Goal: Information Seeking & Learning: Learn about a topic

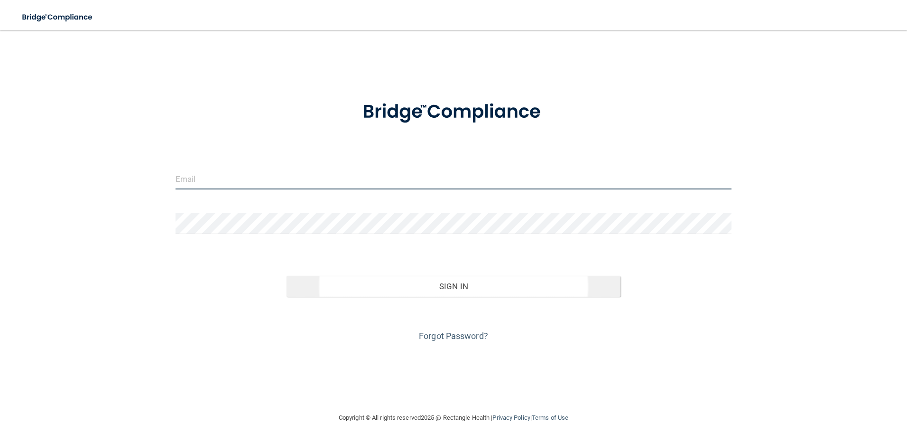
type input "[EMAIL_ADDRESS][PERSON_NAME][DOMAIN_NAME]"
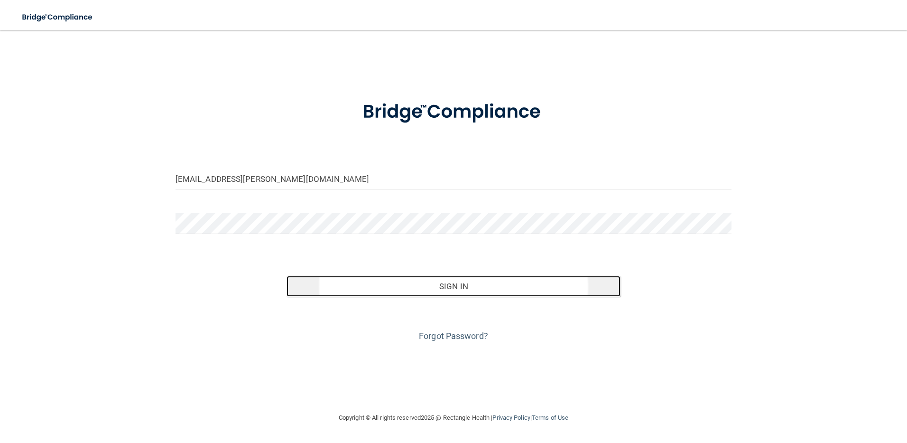
click at [456, 287] on button "Sign In" at bounding box center [453, 286] width 334 height 21
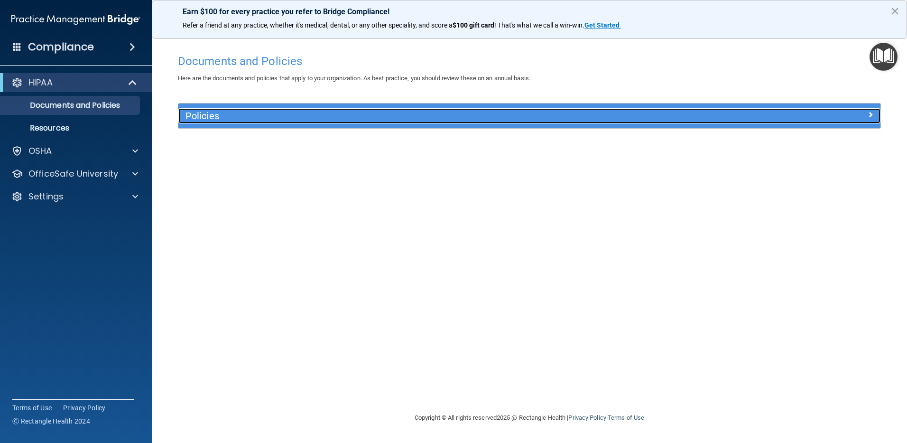
click at [860, 112] on div at bounding box center [792, 113] width 175 height 11
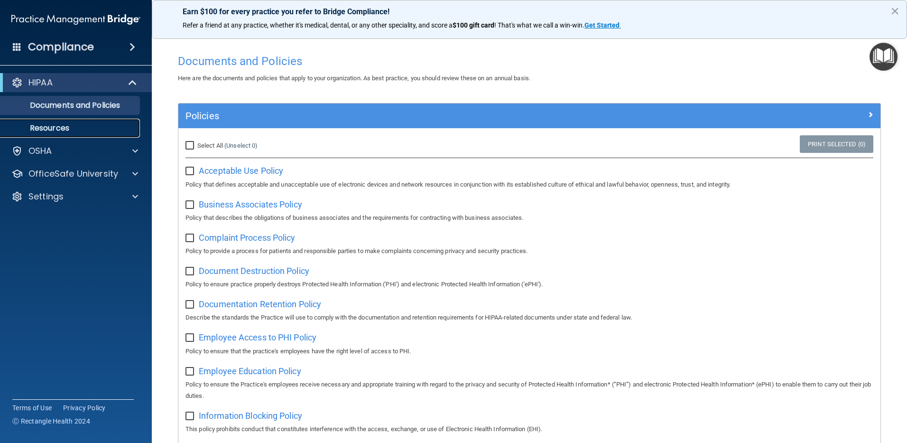
click at [74, 129] on p "Resources" at bounding box center [70, 127] width 129 height 9
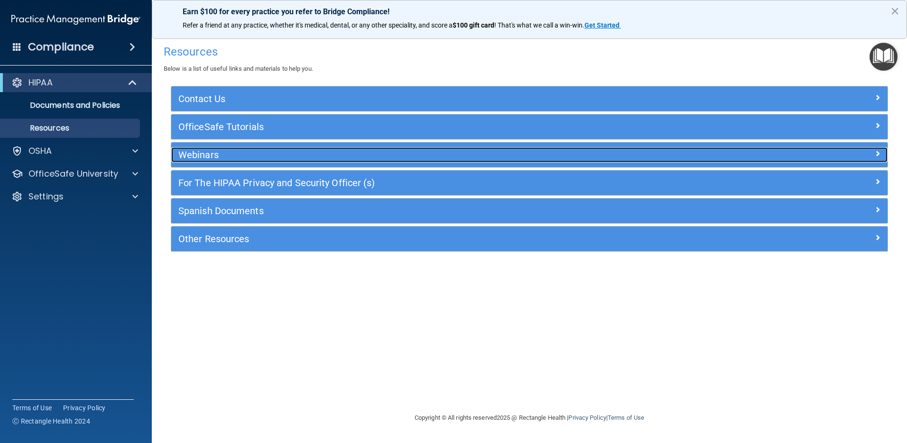
click at [185, 150] on h5 "Webinars" at bounding box center [439, 154] width 523 height 10
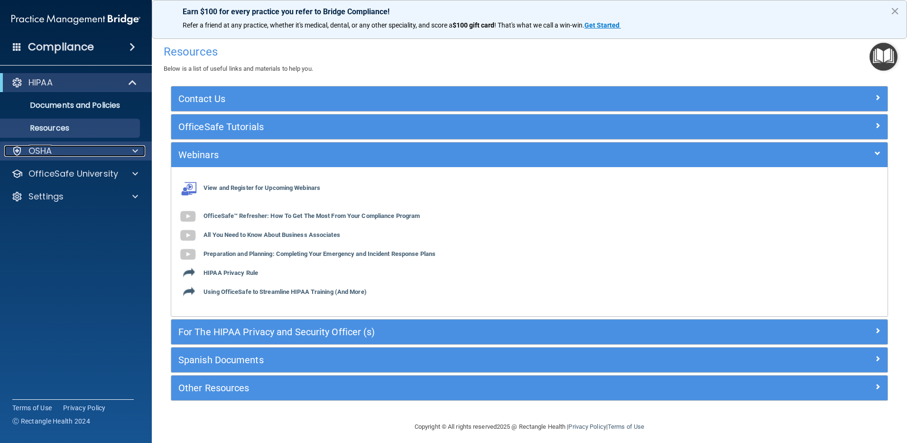
click at [48, 151] on p "OSHA" at bounding box center [40, 150] width 24 height 11
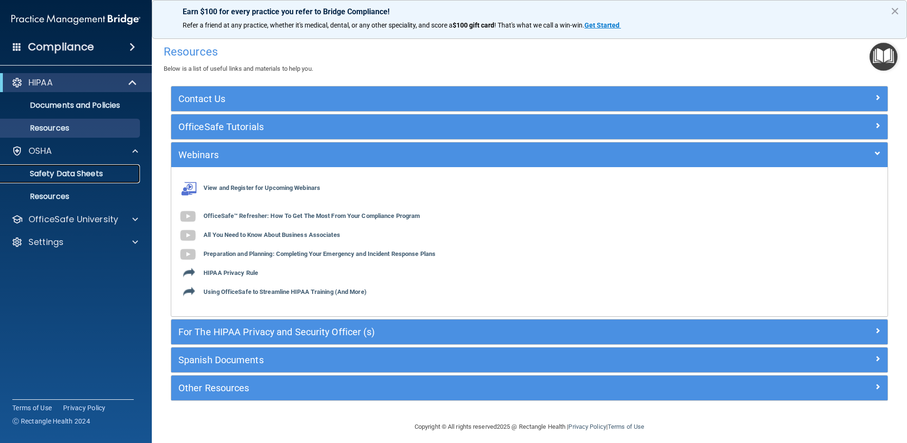
click at [46, 173] on p "Safety Data Sheets" at bounding box center [70, 173] width 129 height 9
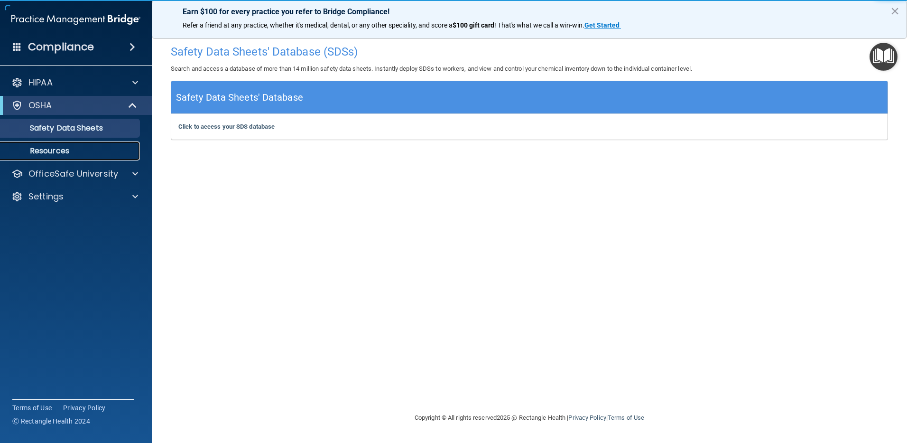
click at [52, 150] on p "Resources" at bounding box center [70, 150] width 129 height 9
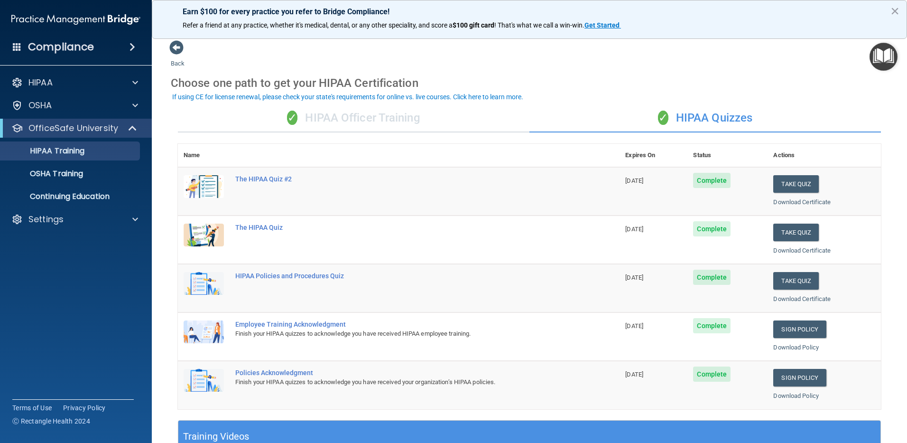
click at [366, 117] on div "✓ HIPAA Officer Training" at bounding box center [353, 118] width 351 height 28
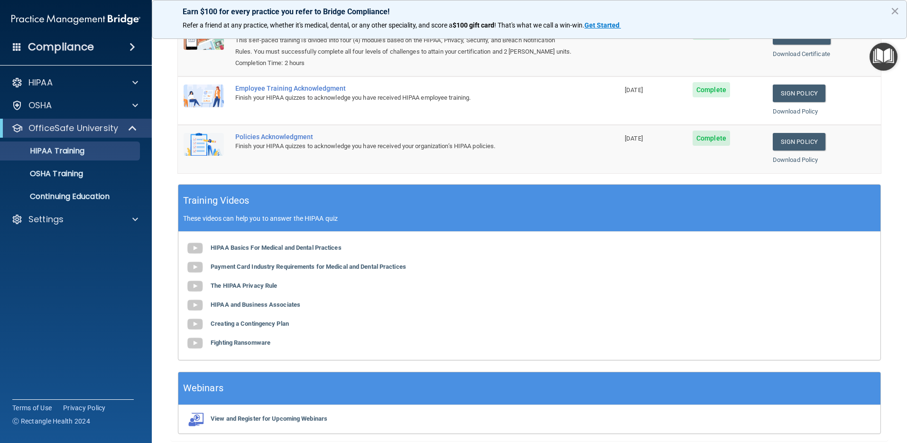
scroll to position [185, 0]
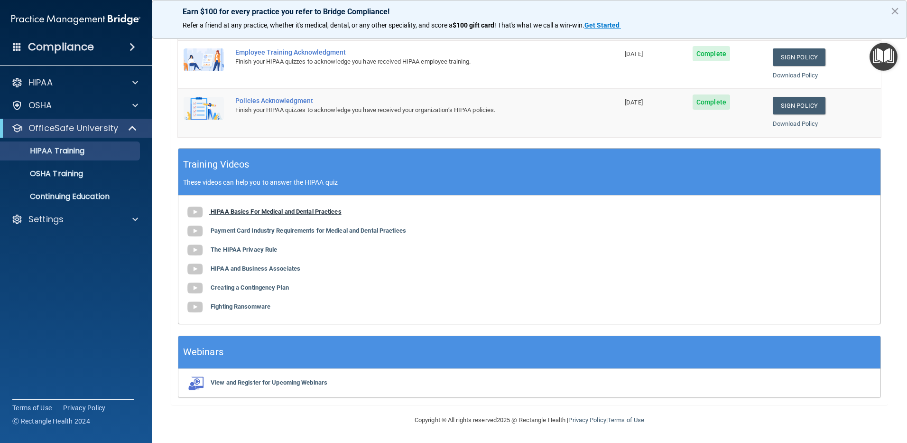
click at [237, 211] on b "HIPAA Basics For Medical and Dental Practices" at bounding box center [276, 211] width 131 height 7
click at [252, 230] on b "Payment Card Industry Requirements for Medical and Dental Practices" at bounding box center [308, 230] width 195 height 7
click at [249, 248] on b "The HIPAA Privacy Rule" at bounding box center [244, 249] width 66 height 7
click at [259, 267] on b "HIPAA and Business Associates" at bounding box center [256, 268] width 90 height 7
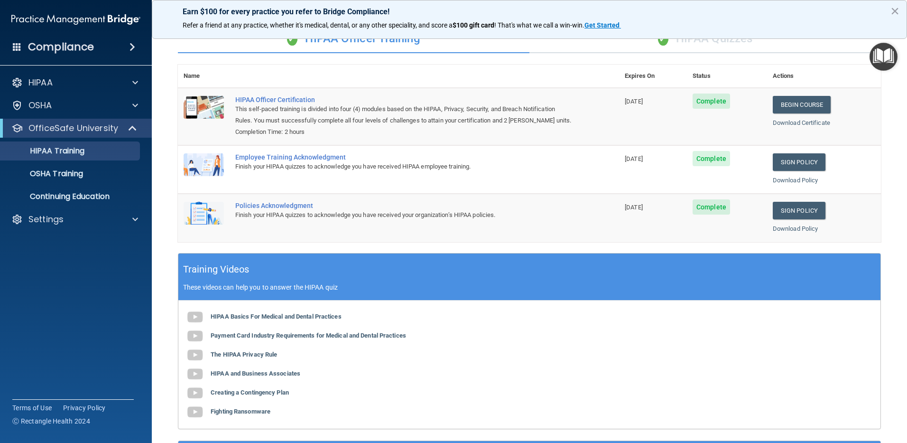
scroll to position [0, 0]
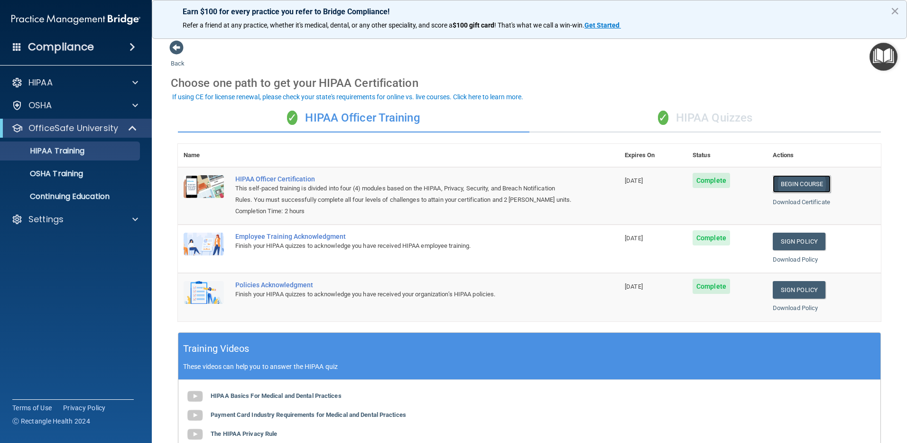
click at [794, 188] on link "Begin Course" at bounding box center [802, 184] width 58 height 18
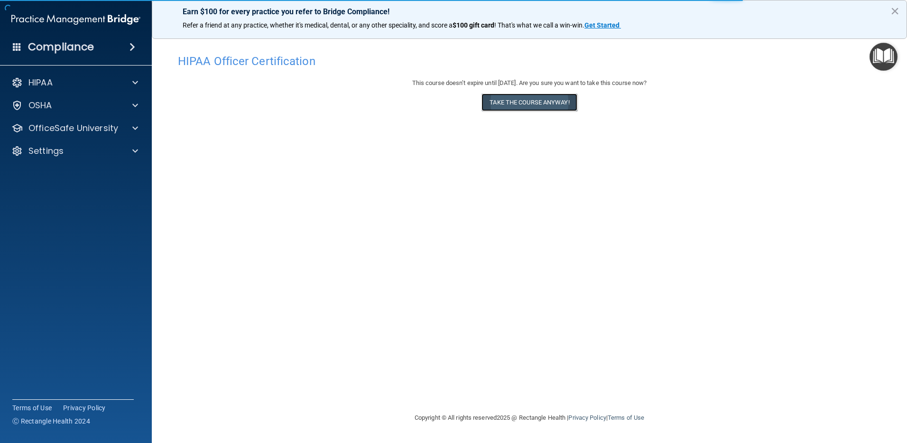
click at [527, 97] on button "Take the course anyway!" at bounding box center [528, 102] width 95 height 18
